Goal: Obtain resource: Download file/media

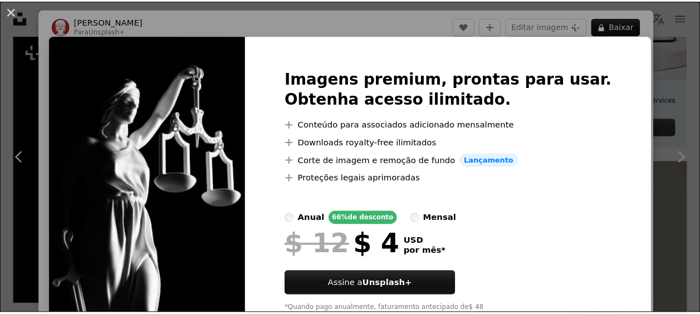
scroll to position [446, 0]
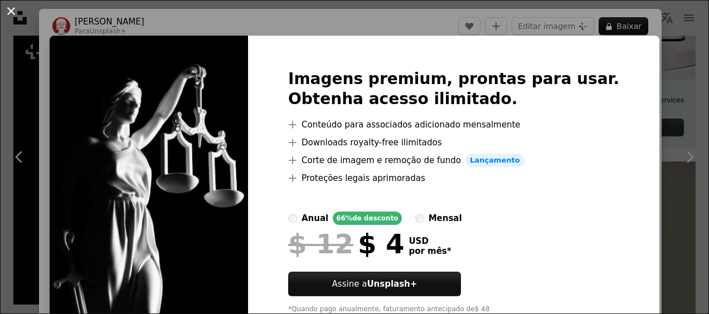
click at [11, 12] on button "An X shape" at bounding box center [10, 10] width 13 height 13
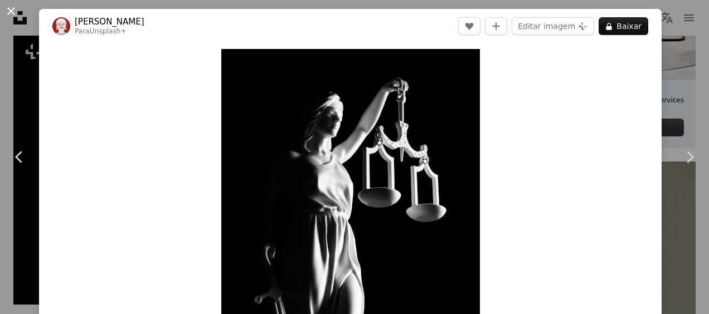
click at [11, 11] on button "An X shape" at bounding box center [10, 10] width 13 height 13
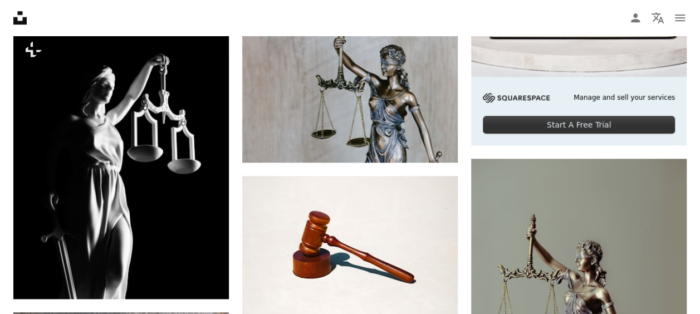
click at [368, 25] on nav "Unsplash logo Página inicial da Unsplash A photo Pen Tool A compass A stack of …" at bounding box center [350, 18] width 700 height 36
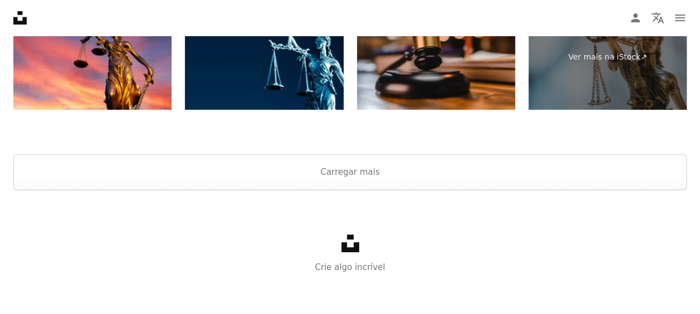
scroll to position [2288, 0]
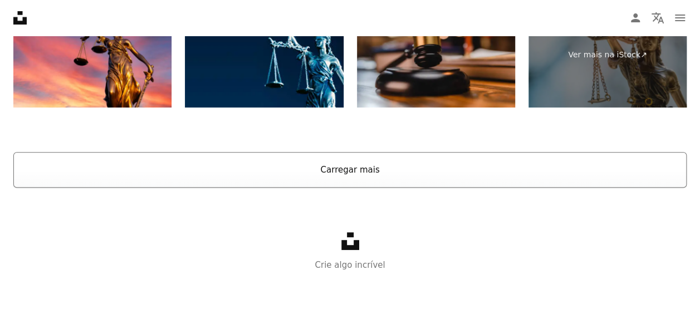
click at [357, 172] on button "Carregar mais" at bounding box center [350, 170] width 674 height 36
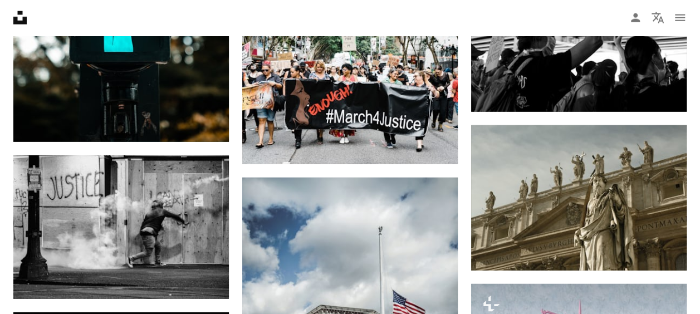
scroll to position [7703, 0]
